Goal: Find contact information: Find contact information

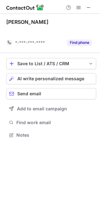
scroll to position [121, 100]
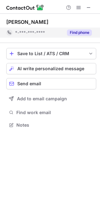
click at [73, 31] on button "Find phone" at bounding box center [79, 32] width 25 height 6
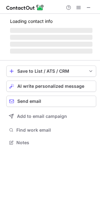
scroll to position [131, 100]
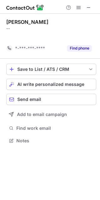
scroll to position [126, 100]
